Goal: Transaction & Acquisition: Purchase product/service

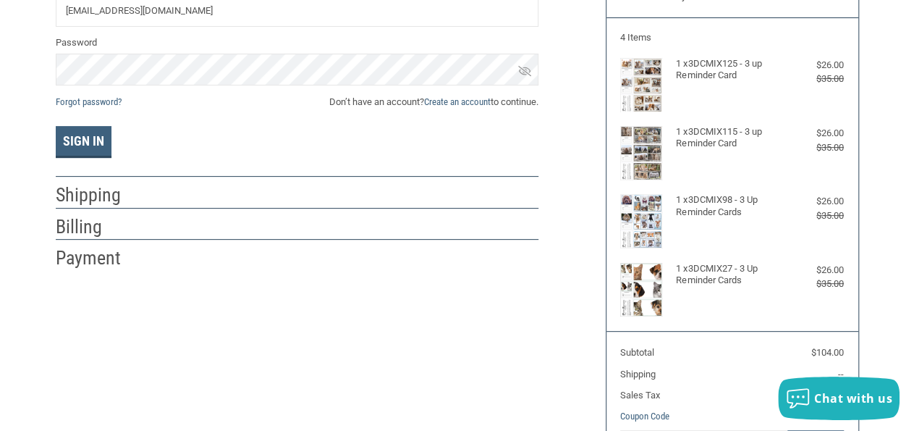
scroll to position [162, 0]
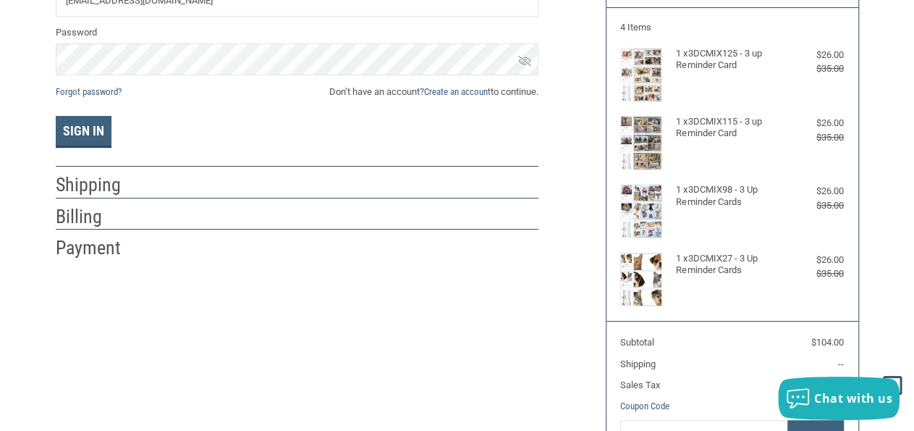
type input "[EMAIL_ADDRESS][DOMAIN_NAME]"
click at [507, 93] on span "Don’t have an account? Create an account to continue." at bounding box center [433, 92] width 209 height 14
click at [433, 90] on link "Create an account" at bounding box center [457, 91] width 67 height 11
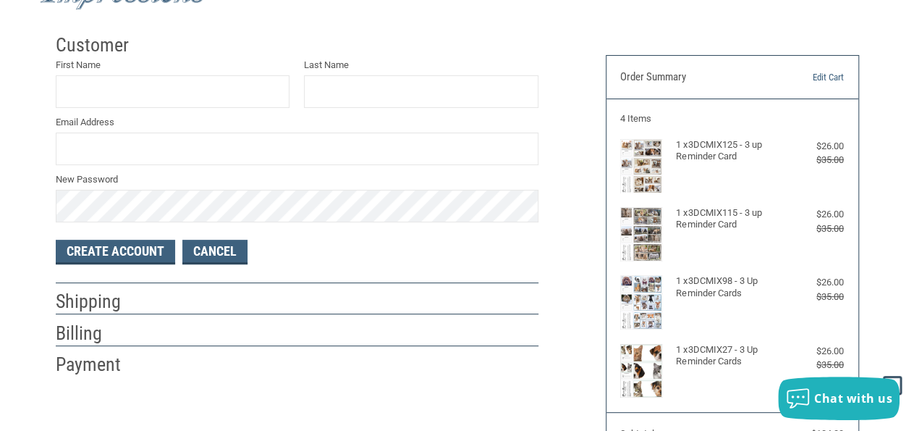
scroll to position [12, 0]
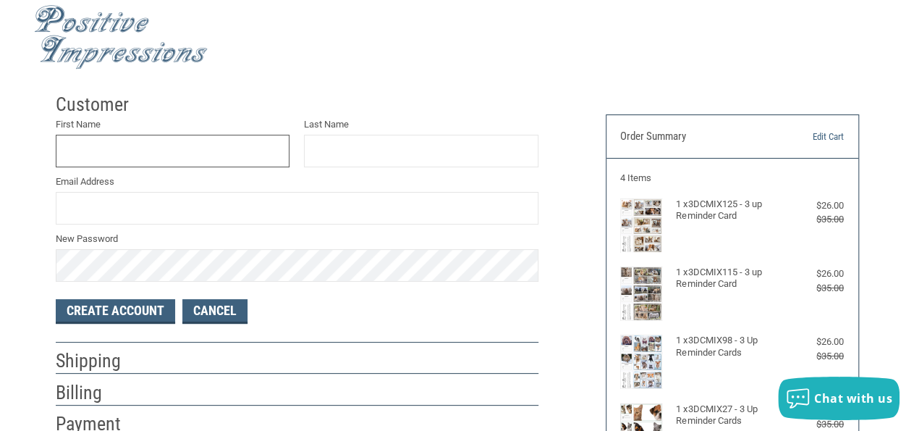
click at [104, 143] on input "First Name" at bounding box center [173, 151] width 234 height 33
type input "[PERSON_NAME]"
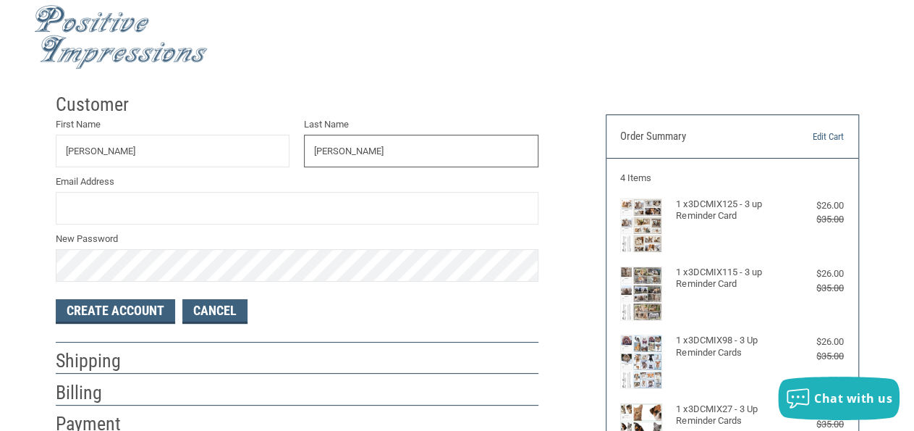
type input "HOYME"
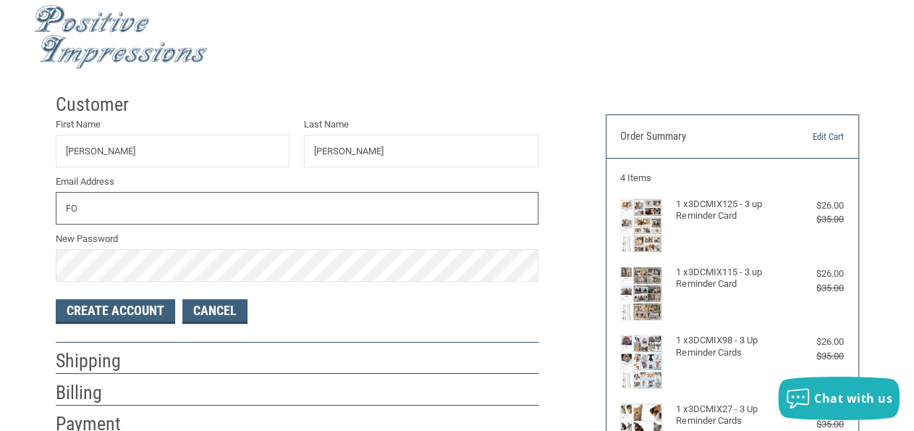
type input "F"
type input "[EMAIL_ADDRESS][DOMAIN_NAME]"
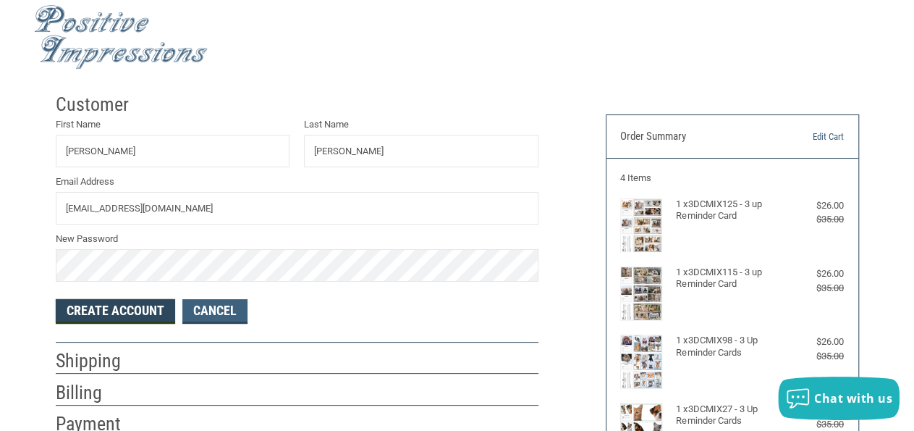
click at [113, 308] on button "Create Account" at bounding box center [115, 311] width 119 height 25
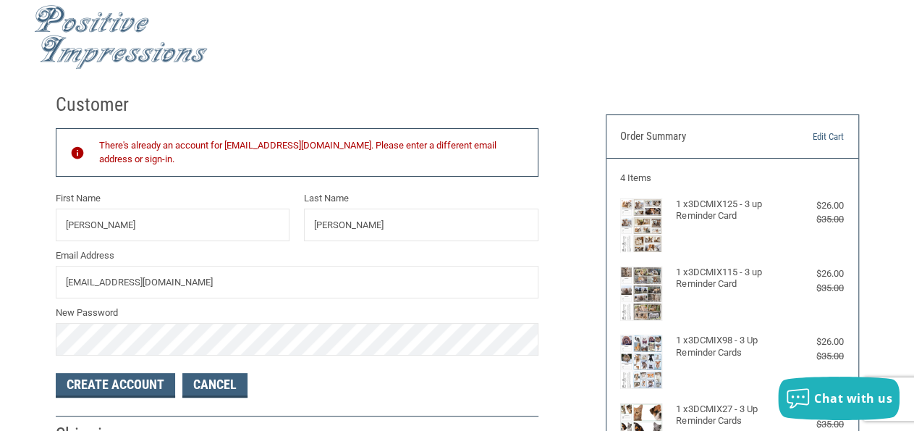
click at [255, 137] on div "There's already an account for FOSCOEVETGRL@SKYBEST.COM. Please enter a differe…" at bounding box center [297, 152] width 483 height 48
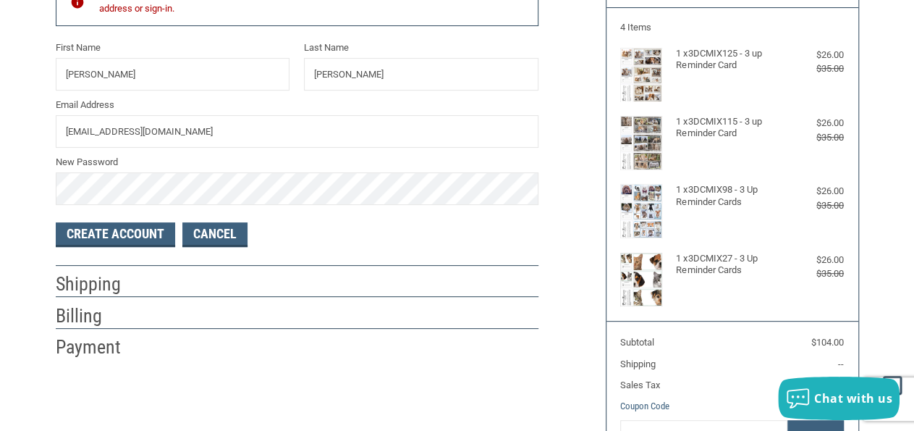
scroll to position [0, 0]
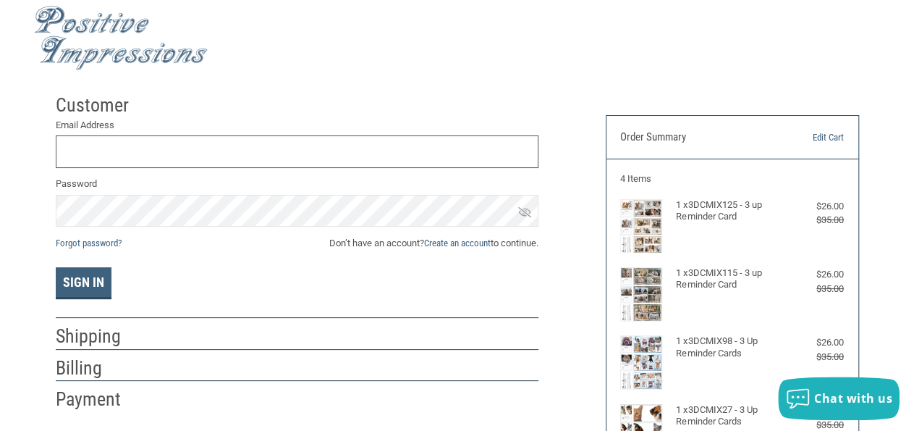
scroll to position [12, 0]
type input "[EMAIL_ADDRESS][DOMAIN_NAME]"
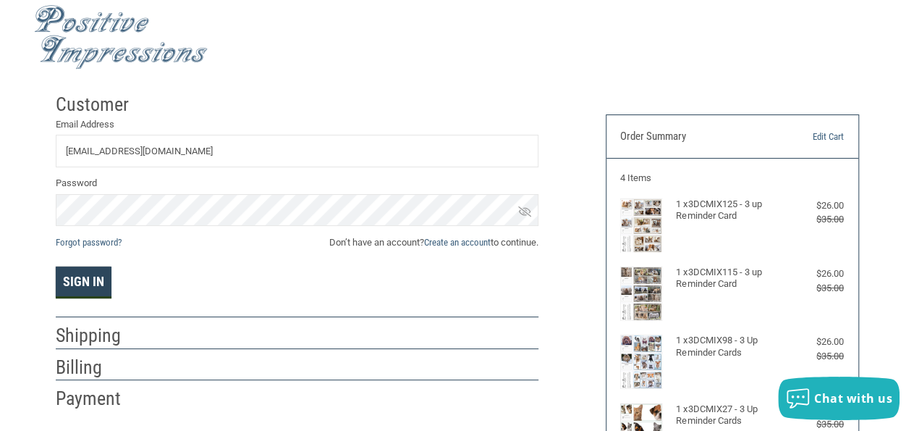
click at [85, 276] on button "Sign In" at bounding box center [84, 282] width 56 height 32
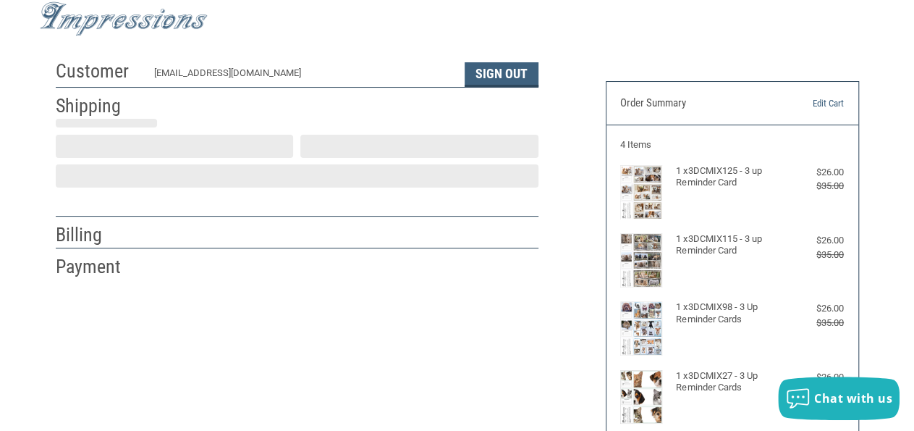
scroll to position [46, 0]
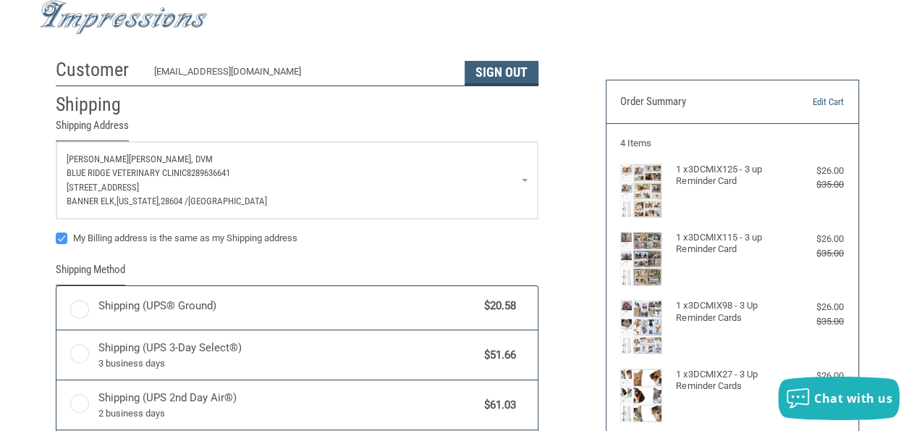
radio input "true"
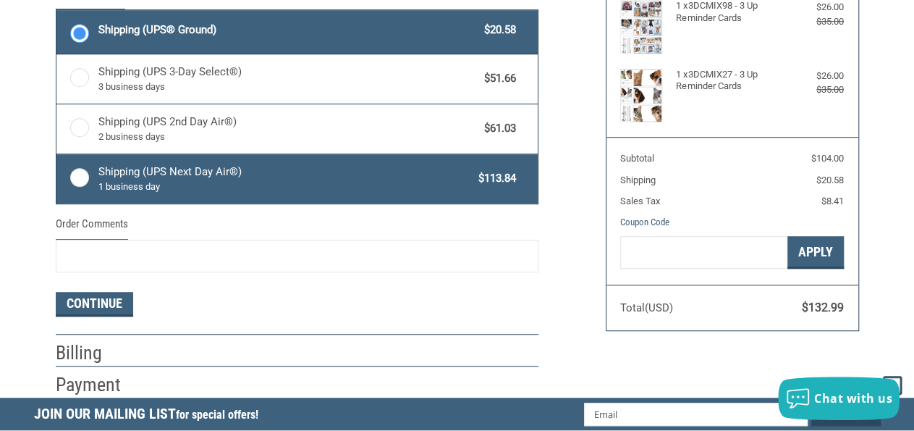
scroll to position [347, 0]
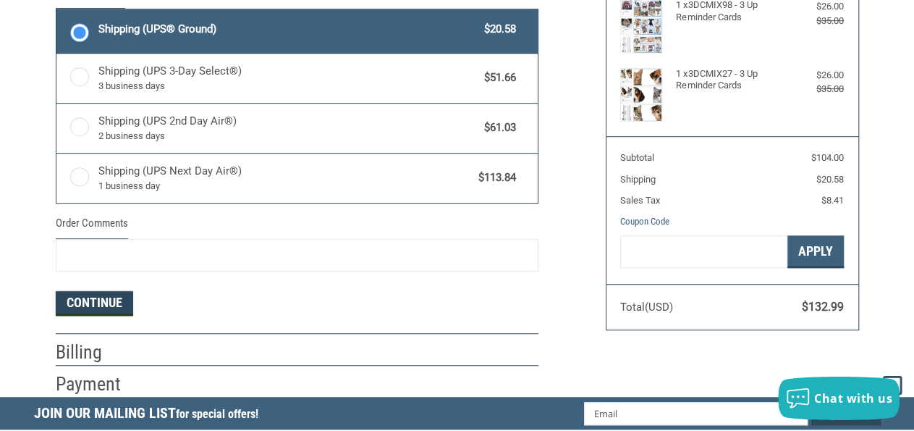
click at [106, 298] on button "Continue" at bounding box center [94, 303] width 77 height 25
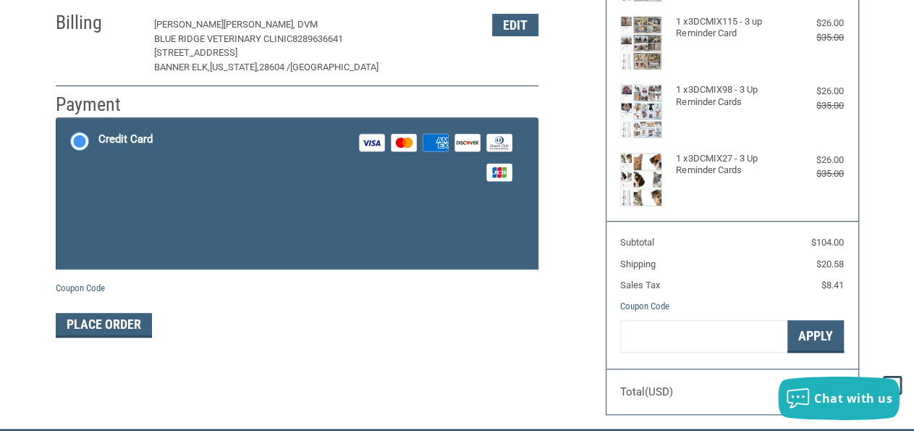
scroll to position [261, 0]
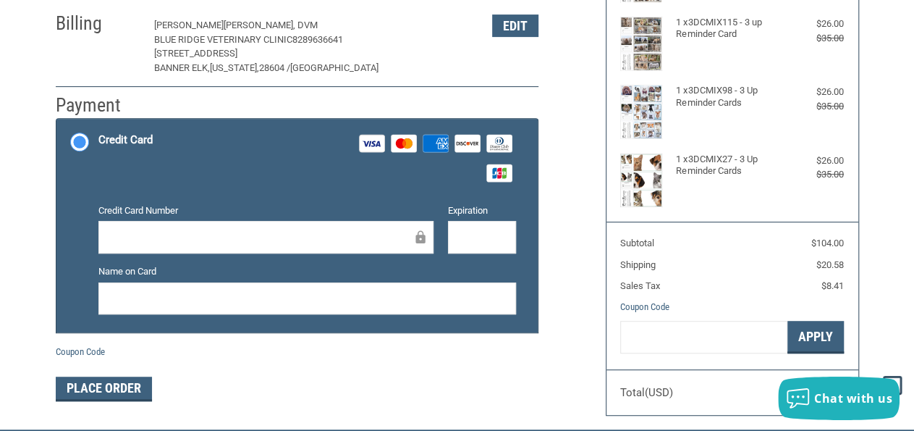
click at [140, 223] on div at bounding box center [265, 237] width 335 height 33
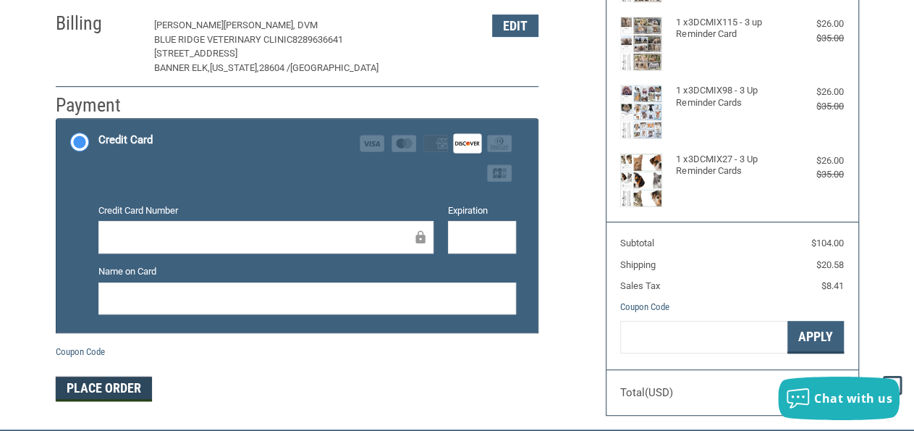
click at [111, 383] on button "Place Order" at bounding box center [104, 388] width 96 height 25
